Goal: Information Seeking & Learning: Compare options

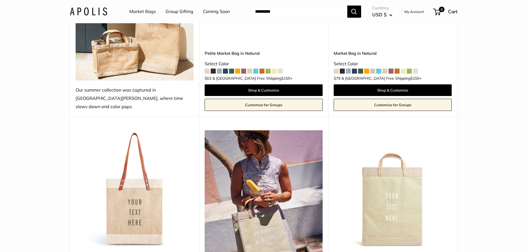
scroll to position [111, 0]
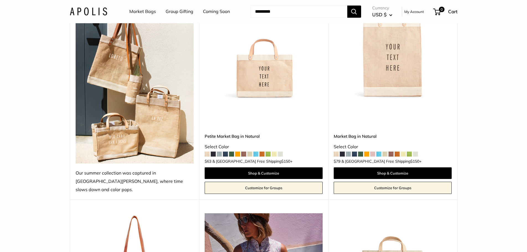
click at [0, 0] on img at bounding box center [0, 0] width 0 height 0
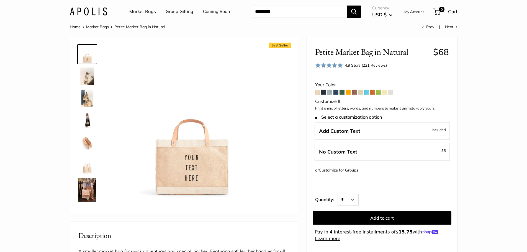
click at [318, 92] on span at bounding box center [317, 92] width 5 height 5
click at [324, 92] on span at bounding box center [323, 92] width 5 height 5
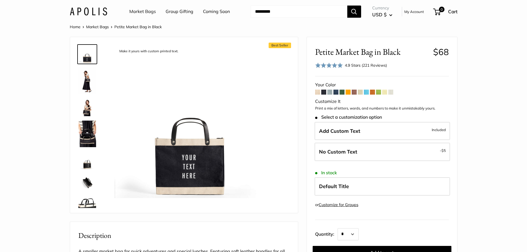
click at [331, 93] on span at bounding box center [330, 92] width 5 height 5
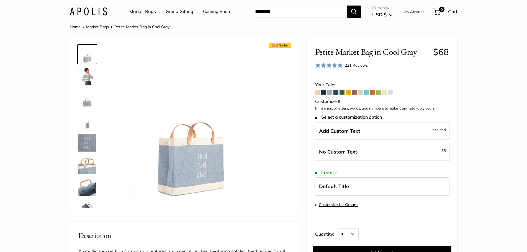
click at [335, 93] on span at bounding box center [336, 92] width 5 height 5
